Goal: Information Seeking & Learning: Learn about a topic

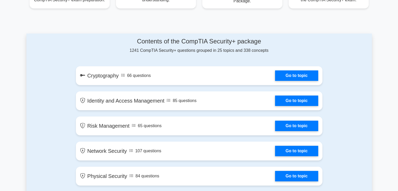
scroll to position [253, 0]
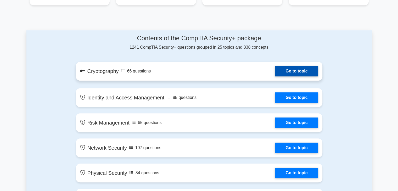
click at [290, 66] on link "Go to topic" at bounding box center [296, 71] width 43 height 10
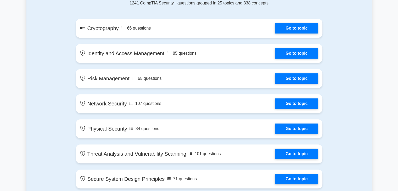
scroll to position [311, 0]
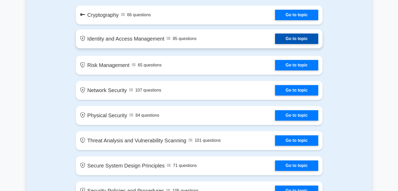
click at [300, 42] on link "Go to topic" at bounding box center [296, 38] width 43 height 10
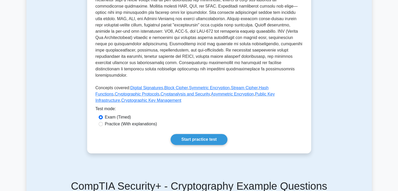
scroll to position [157, 0]
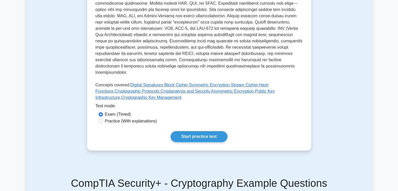
click at [111, 118] on label "Practice (With explanations)" at bounding box center [131, 121] width 52 height 6
click at [103, 119] on input "Practice (With explanations)" at bounding box center [101, 121] width 4 height 4
radio input "true"
click at [198, 131] on link "Start practice test" at bounding box center [198, 136] width 57 height 11
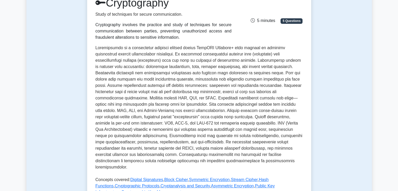
scroll to position [0, 0]
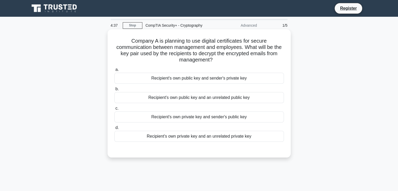
click at [203, 118] on div "Recipient's own private key and sender's public key" at bounding box center [198, 116] width 169 height 11
click at [114, 110] on input "c. Recipient's own private key and sender's public key" at bounding box center [114, 108] width 0 height 3
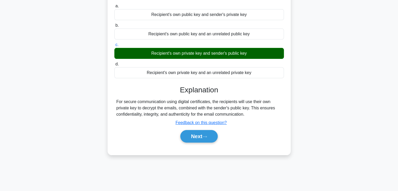
scroll to position [66, 0]
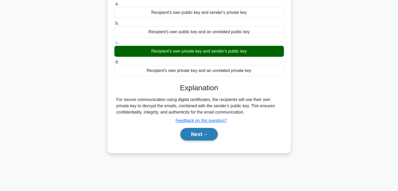
click at [193, 135] on button "Next" at bounding box center [198, 134] width 37 height 13
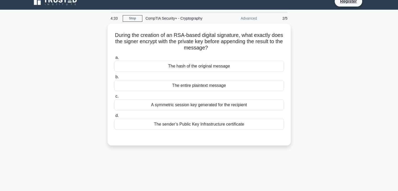
scroll to position [0, 0]
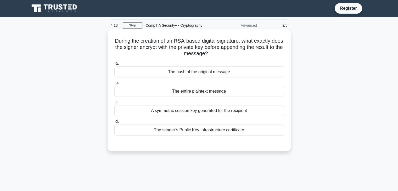
click at [199, 94] on div "The entire plaintext message" at bounding box center [198, 91] width 169 height 11
click at [114, 84] on input "b. The entire plaintext message" at bounding box center [114, 82] width 0 height 3
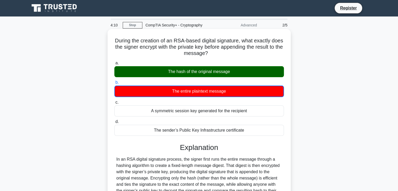
scroll to position [105, 0]
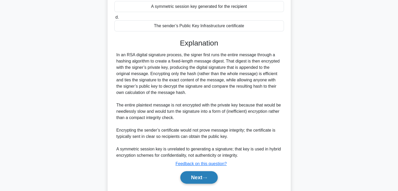
click at [192, 175] on button "Next" at bounding box center [198, 177] width 37 height 13
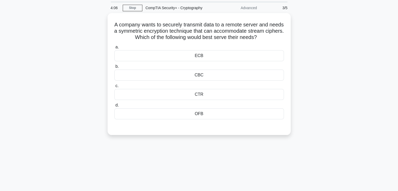
scroll to position [0, 0]
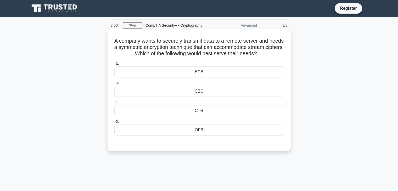
click at [199, 90] on div "CBC" at bounding box center [198, 91] width 169 height 11
click at [114, 84] on input "b. CBC" at bounding box center [114, 82] width 0 height 3
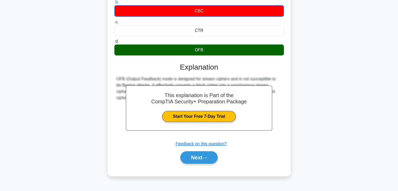
scroll to position [85, 0]
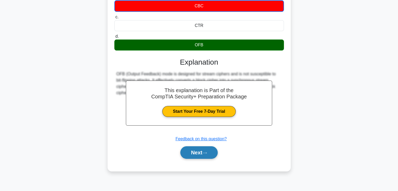
click at [196, 149] on button "Next" at bounding box center [198, 152] width 37 height 13
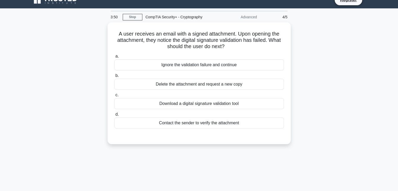
scroll to position [0, 0]
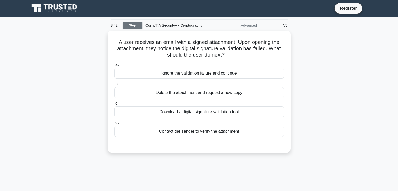
click at [134, 26] on link "Stop" at bounding box center [133, 25] width 20 height 7
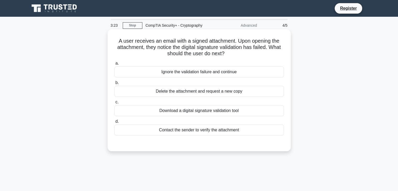
click at [244, 130] on div "Contact the sender to verify the attachment" at bounding box center [198, 129] width 169 height 11
click at [114, 123] on input "d. Contact the sender to verify the attachment" at bounding box center [114, 121] width 0 height 3
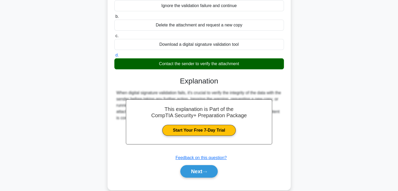
scroll to position [80, 0]
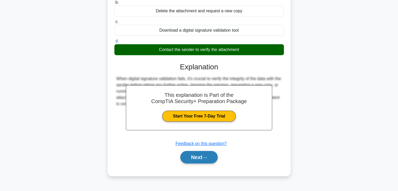
click at [193, 157] on button "Next" at bounding box center [198, 157] width 37 height 13
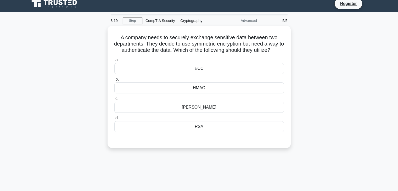
scroll to position [0, 0]
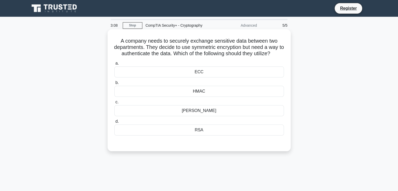
click at [199, 114] on div "Diffie-Hellman" at bounding box center [198, 110] width 169 height 11
click at [114, 104] on input "c. Diffie-Hellman" at bounding box center [114, 101] width 0 height 3
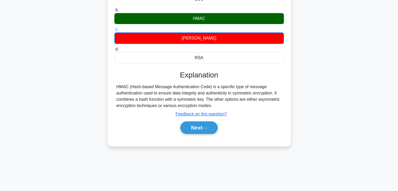
scroll to position [74, 0]
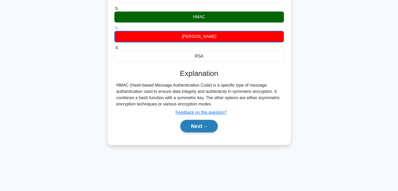
click at [196, 124] on button "Next" at bounding box center [198, 126] width 37 height 13
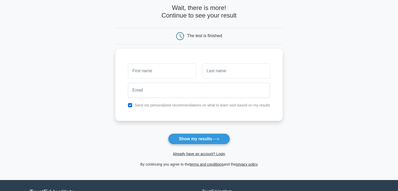
scroll to position [26, 0]
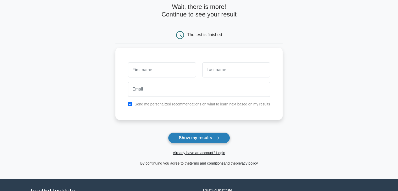
click at [206, 137] on button "Show my results" at bounding box center [199, 137] width 62 height 11
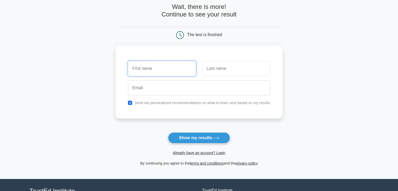
click at [166, 72] on input "text" at bounding box center [162, 68] width 68 height 15
click at [89, 73] on main "Wait, there is more! Continue to see your result The test is finished and the" at bounding box center [199, 85] width 398 height 188
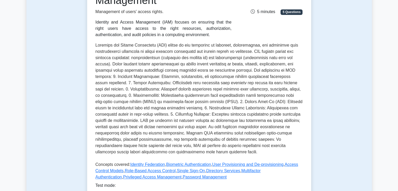
scroll to position [161, 0]
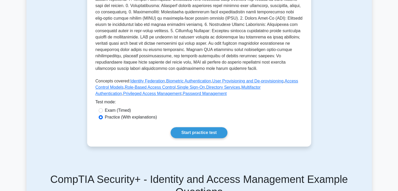
click at [115, 109] on label "Exam (Timed)" at bounding box center [118, 110] width 26 height 6
click at [103, 109] on input "Exam (Timed)" at bounding box center [101, 110] width 4 height 4
radio input "true"
click at [212, 132] on link "Start practice test" at bounding box center [198, 132] width 57 height 11
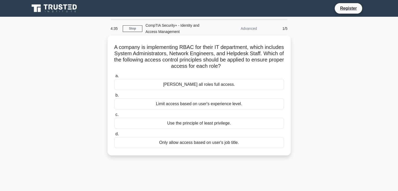
click at [206, 123] on div "Use the principle of least privilege." at bounding box center [198, 123] width 169 height 11
click at [114, 116] on input "c. Use the principle of least privilege." at bounding box center [114, 114] width 0 height 3
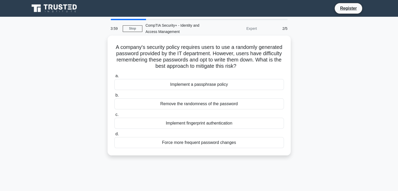
click at [203, 83] on div "Implement a passphrase policy" at bounding box center [198, 84] width 169 height 11
click at [114, 78] on input "a. Implement a passphrase policy" at bounding box center [114, 75] width 0 height 3
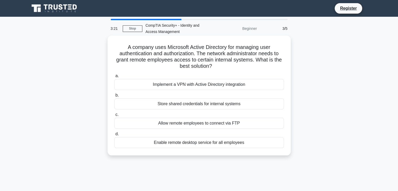
click at [240, 83] on div "Implement a VPN with Active Directory integration" at bounding box center [198, 84] width 169 height 11
click at [114, 78] on input "a. Implement a VPN with Active Directory integration" at bounding box center [114, 75] width 0 height 3
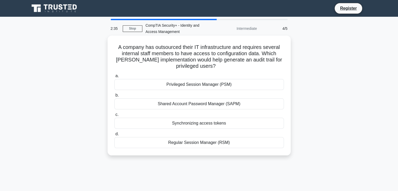
click at [195, 84] on div "Privileged Session Manager (PSM)" at bounding box center [198, 84] width 169 height 11
click at [114, 78] on input "a. Privileged Session Manager (PSM)" at bounding box center [114, 75] width 0 height 3
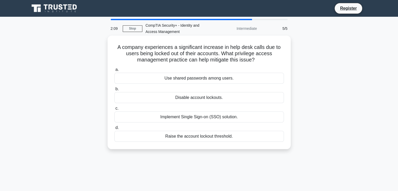
click at [224, 135] on div "Raise the account lockout threshold." at bounding box center [198, 136] width 169 height 11
click at [114, 129] on input "d. Raise the account lockout threshold." at bounding box center [114, 127] width 0 height 3
